Goal: Book appointment/travel/reservation

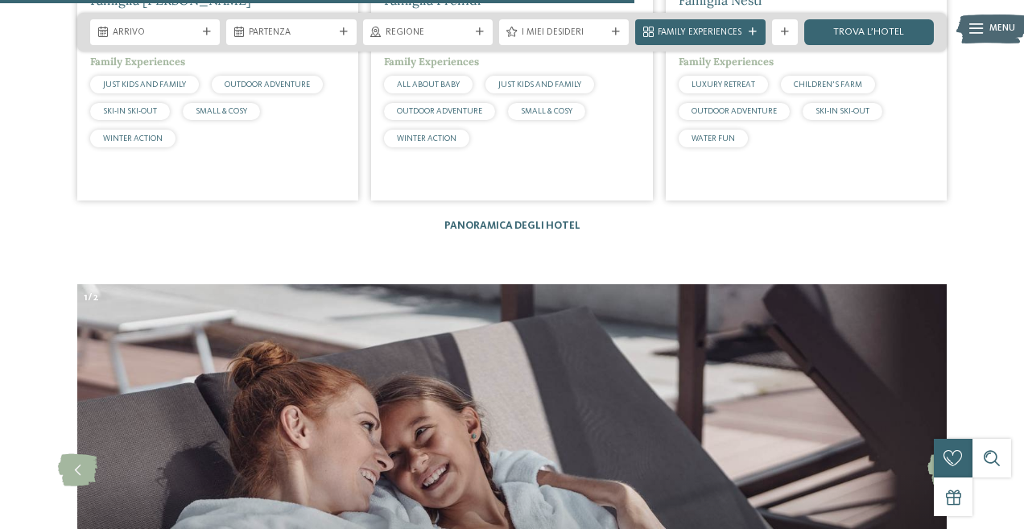
scroll to position [3602, 0]
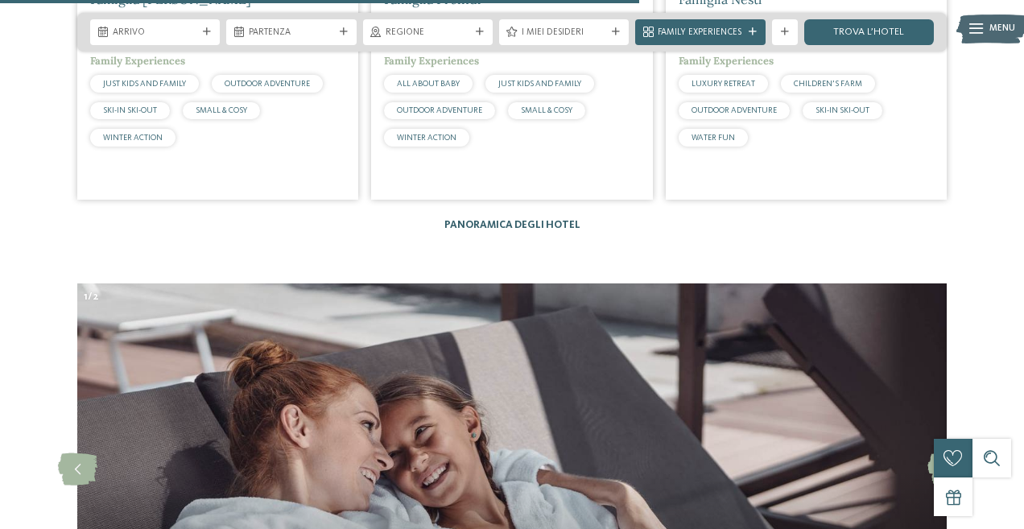
click at [516, 220] on link "Panoramica degli hotel" at bounding box center [512, 225] width 136 height 10
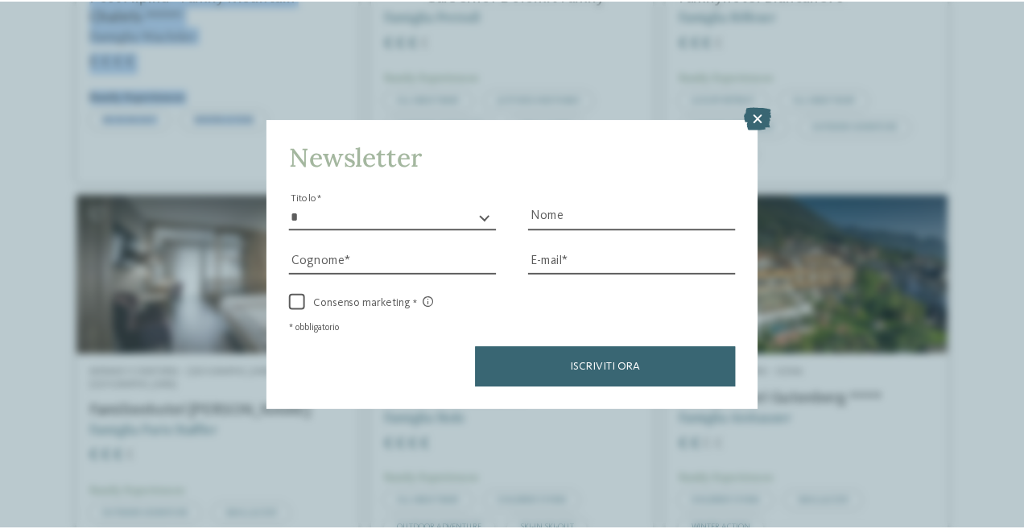
scroll to position [19, 0]
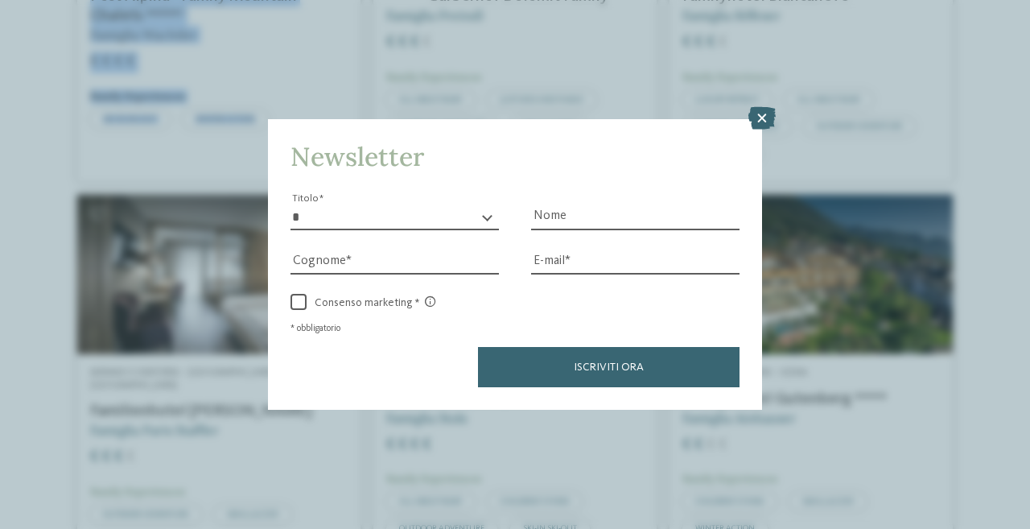
click at [760, 127] on icon at bounding box center [761, 118] width 27 height 23
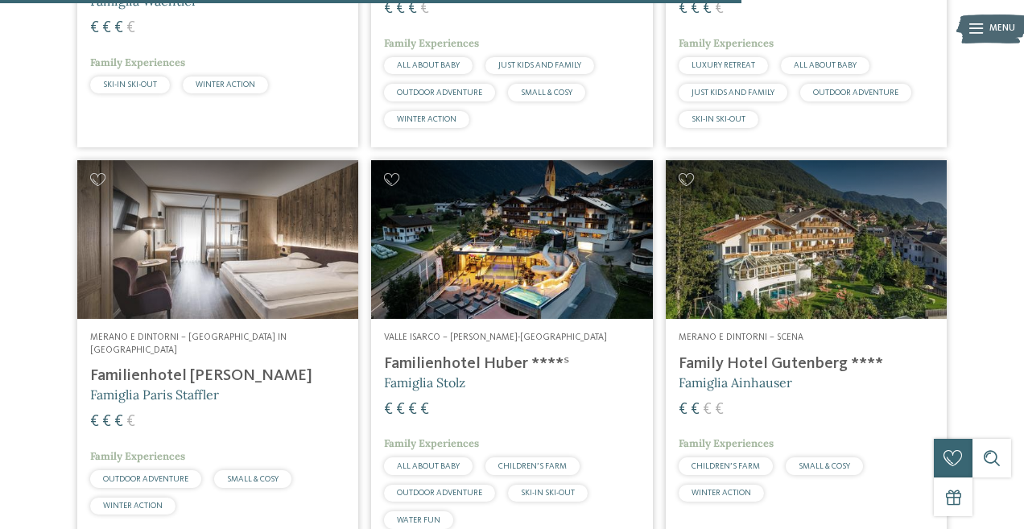
scroll to position [3133, 0]
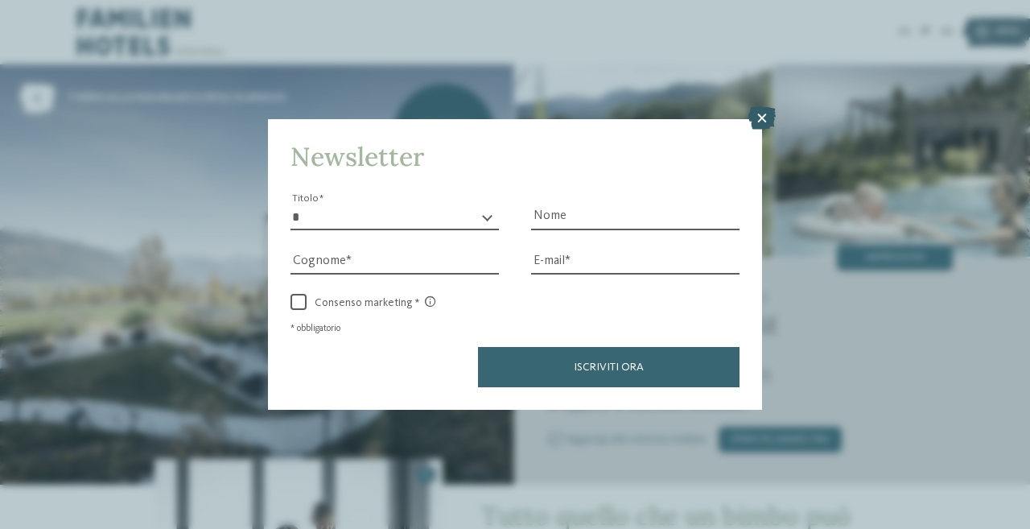
click at [764, 130] on icon at bounding box center [761, 118] width 27 height 23
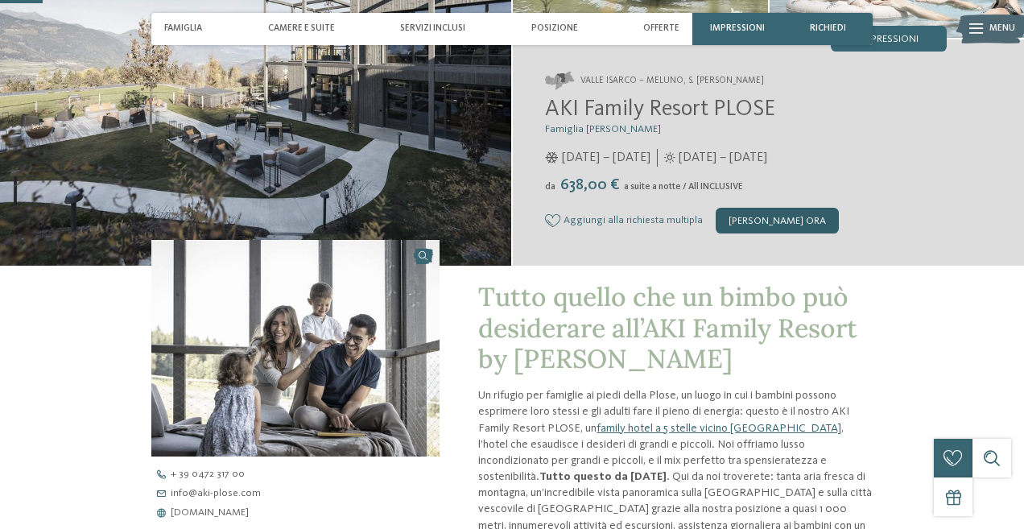
scroll to position [189, 0]
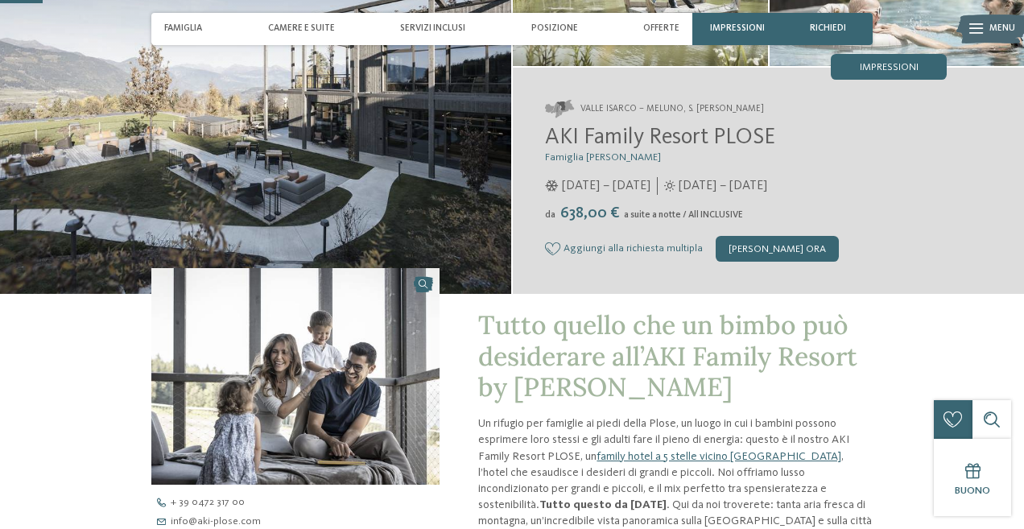
click at [669, 244] on span "Aggiungi alla richiesta multipla" at bounding box center [632, 248] width 139 height 11
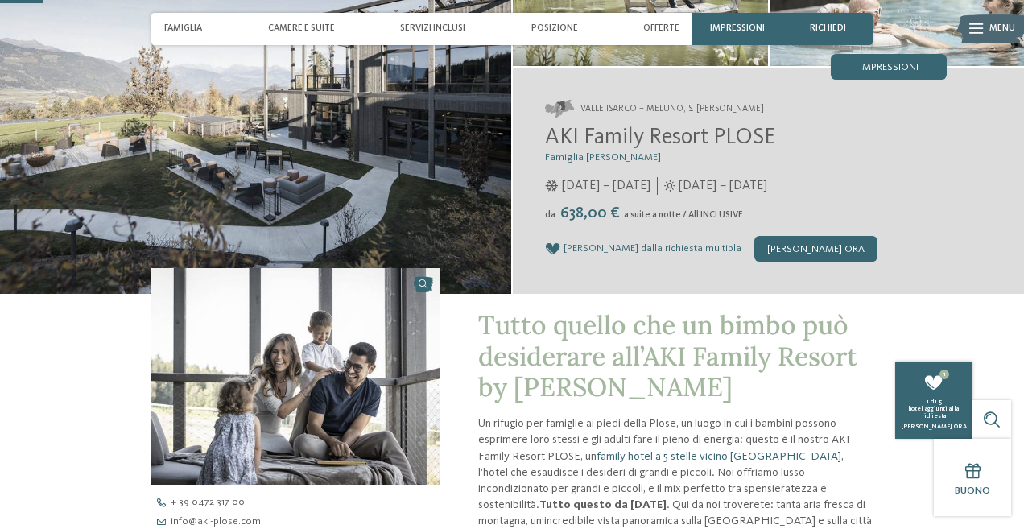
click at [669, 244] on span "[PERSON_NAME] dalla richiesta multipla" at bounding box center [652, 248] width 178 height 11
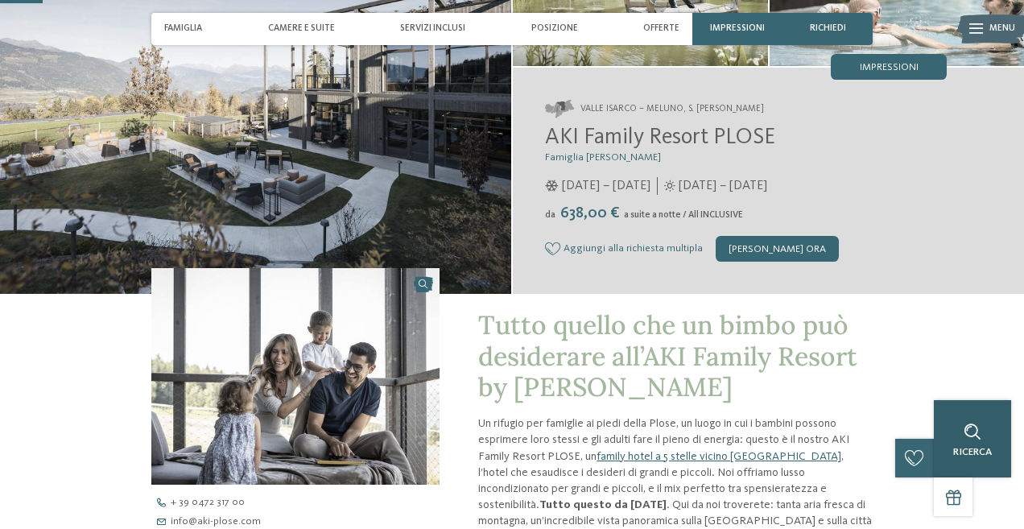
click at [991, 425] on div "Ricerca" at bounding box center [971, 438] width 77 height 77
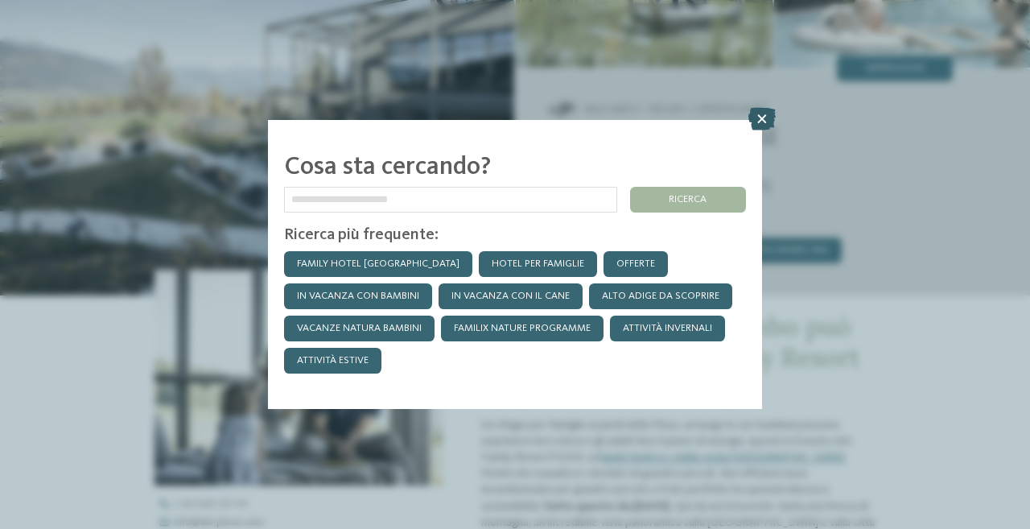
click at [764, 124] on icon at bounding box center [761, 119] width 27 height 23
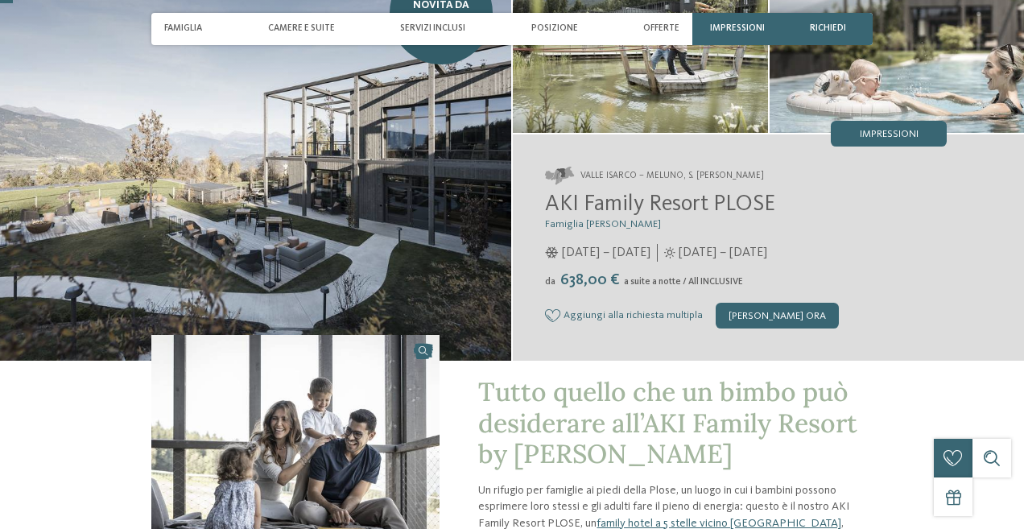
scroll to position [126, 0]
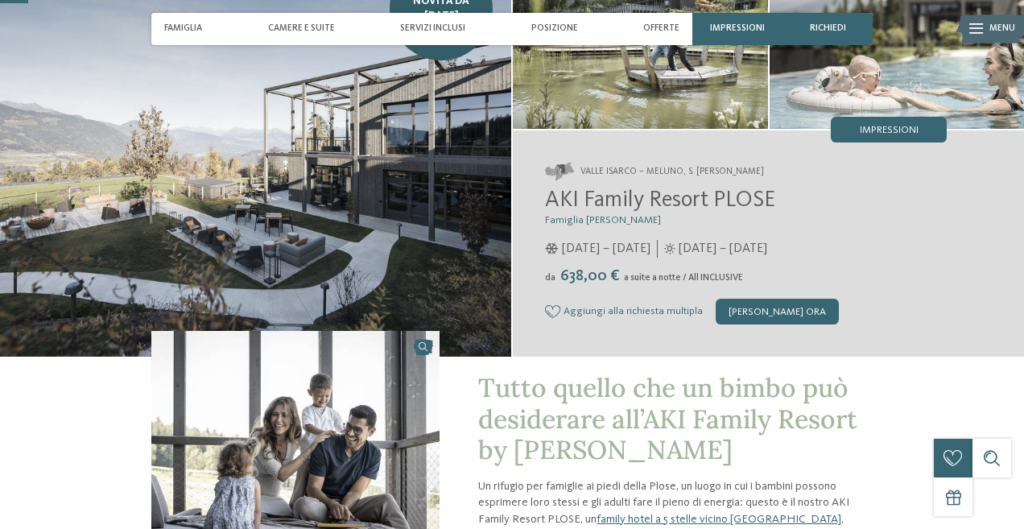
click at [383, 232] on img at bounding box center [255, 147] width 511 height 418
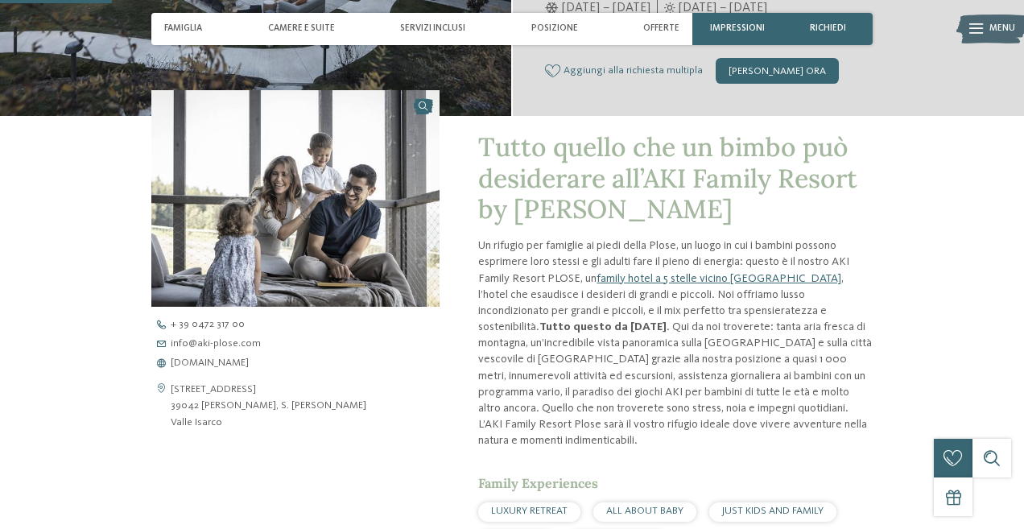
scroll to position [496, 0]
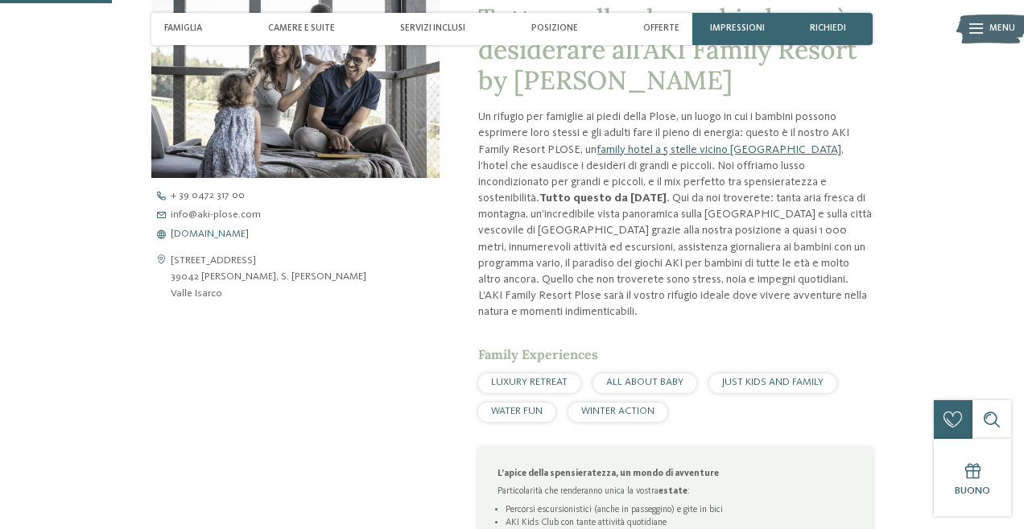
click at [232, 231] on span "www.aki-plose.com" at bounding box center [210, 234] width 78 height 10
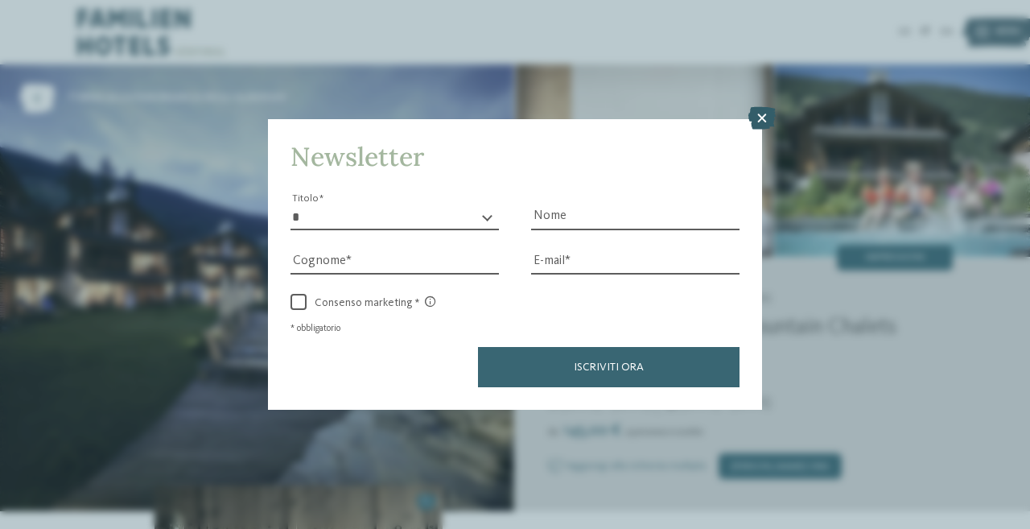
click at [762, 128] on icon at bounding box center [761, 118] width 27 height 23
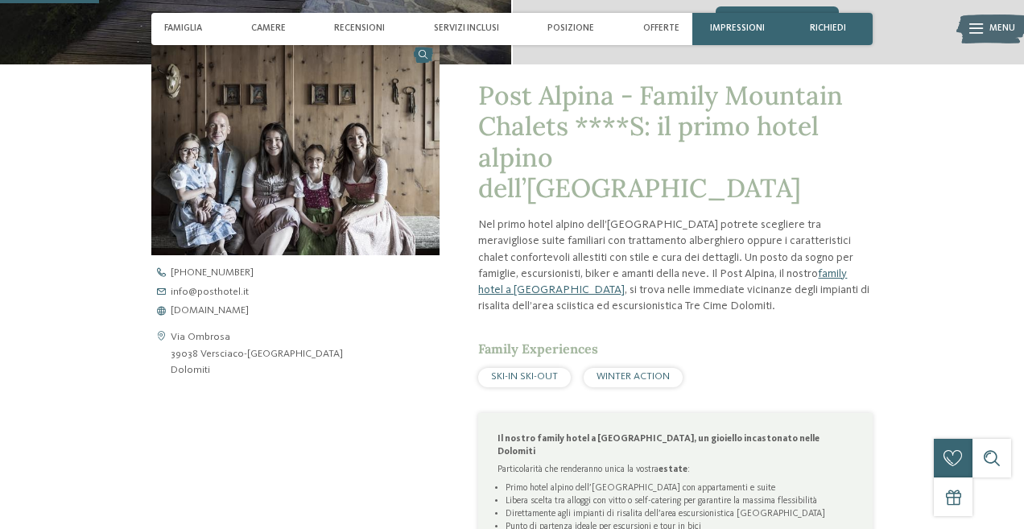
scroll to position [447, 0]
click at [226, 310] on span "www.postalpina.it" at bounding box center [210, 310] width 78 height 10
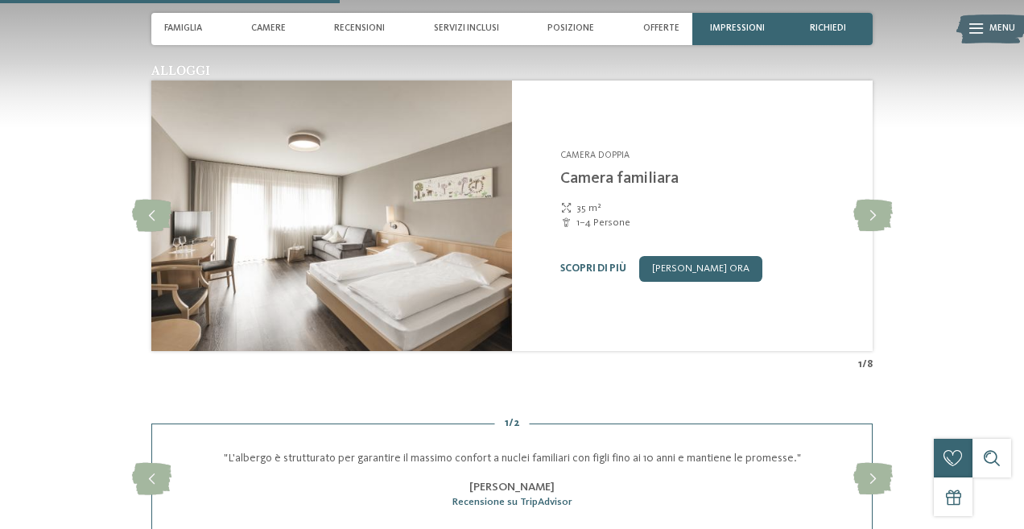
scroll to position [1394, 0]
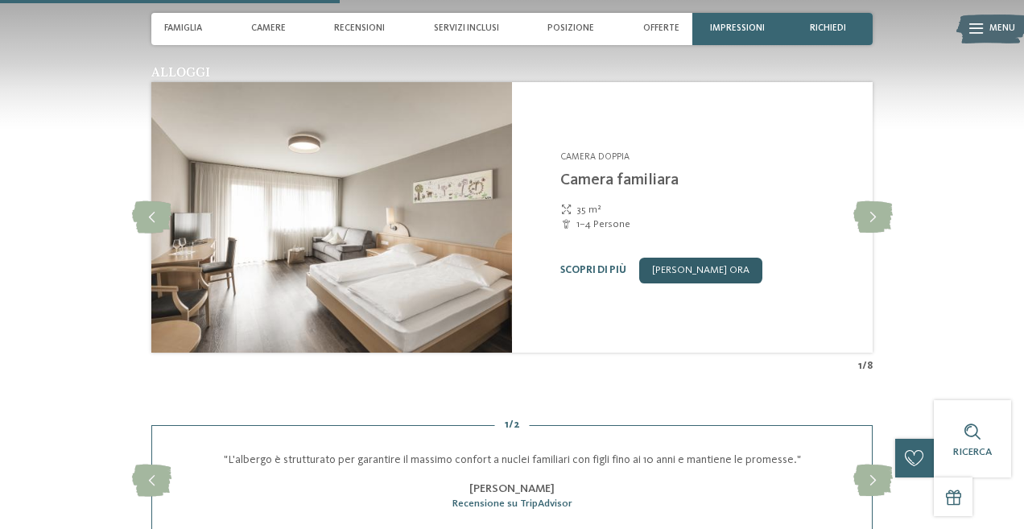
click at [693, 257] on link "[PERSON_NAME] ora" at bounding box center [700, 270] width 123 height 26
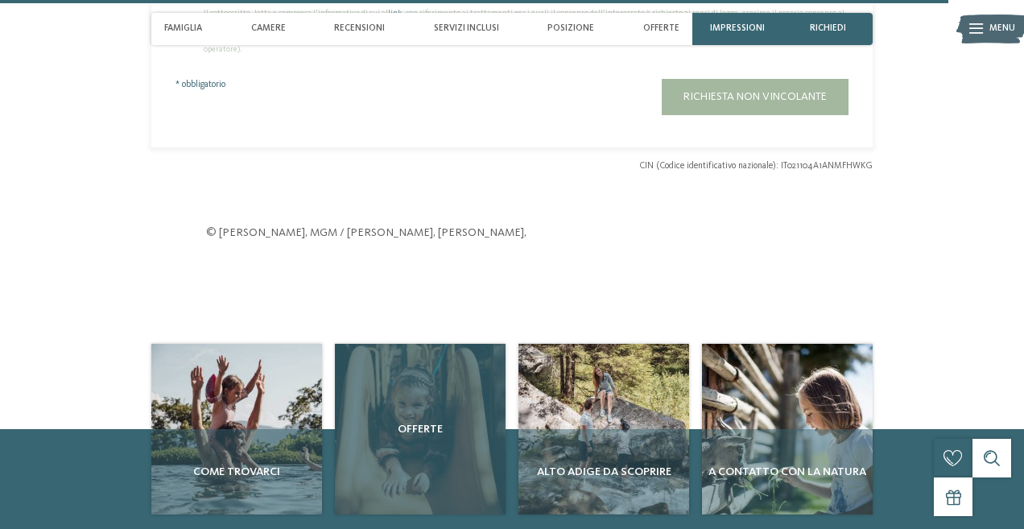
scroll to position [4337, 0]
